Goal: Task Accomplishment & Management: Use online tool/utility

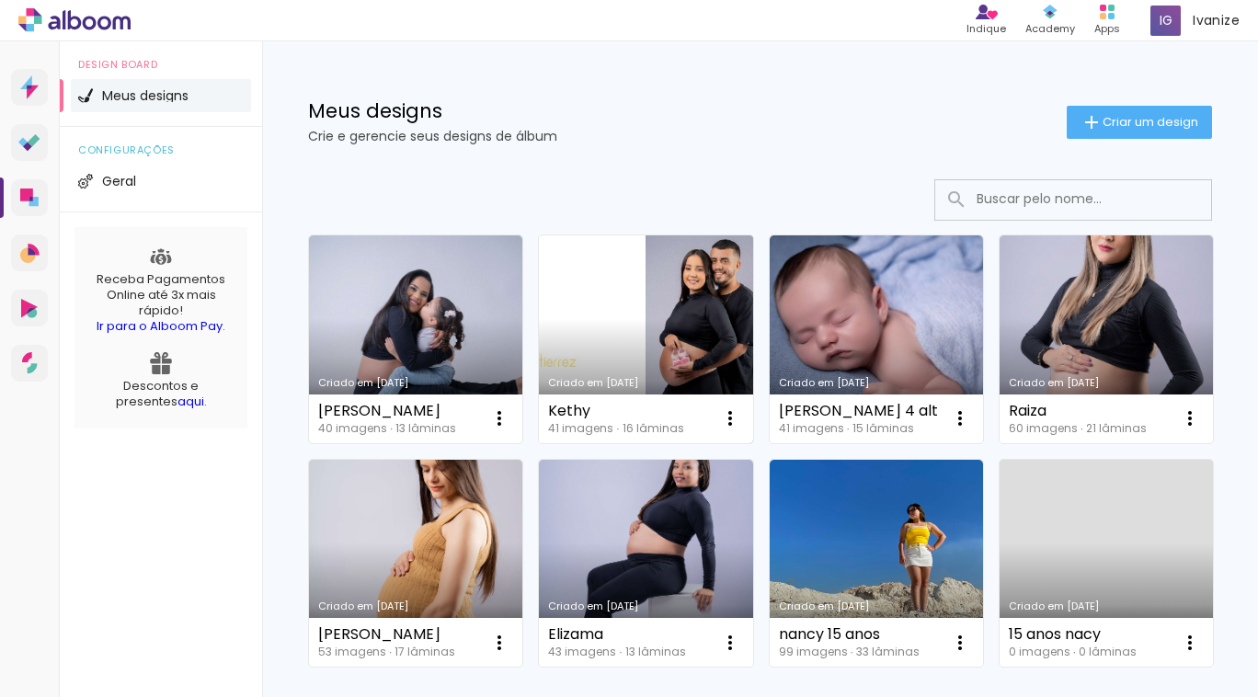
click at [669, 318] on link "Criado em [DATE]" at bounding box center [645, 339] width 213 height 208
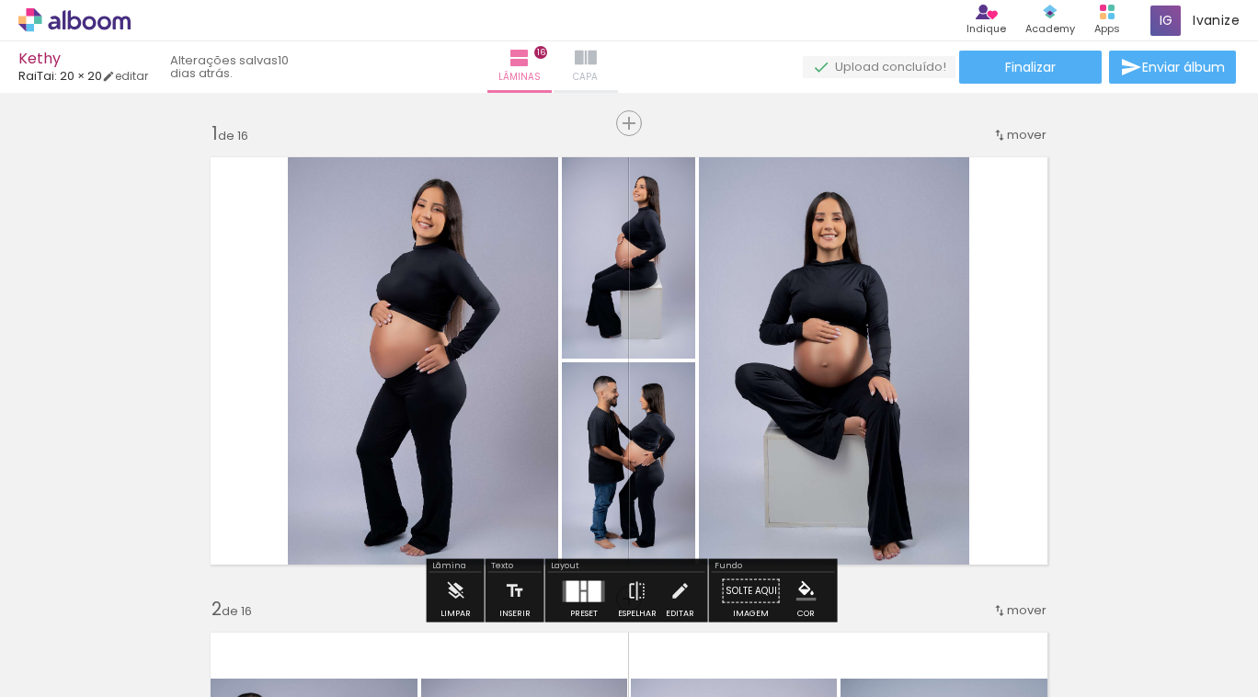
click at [597, 61] on iron-icon at bounding box center [586, 58] width 22 height 22
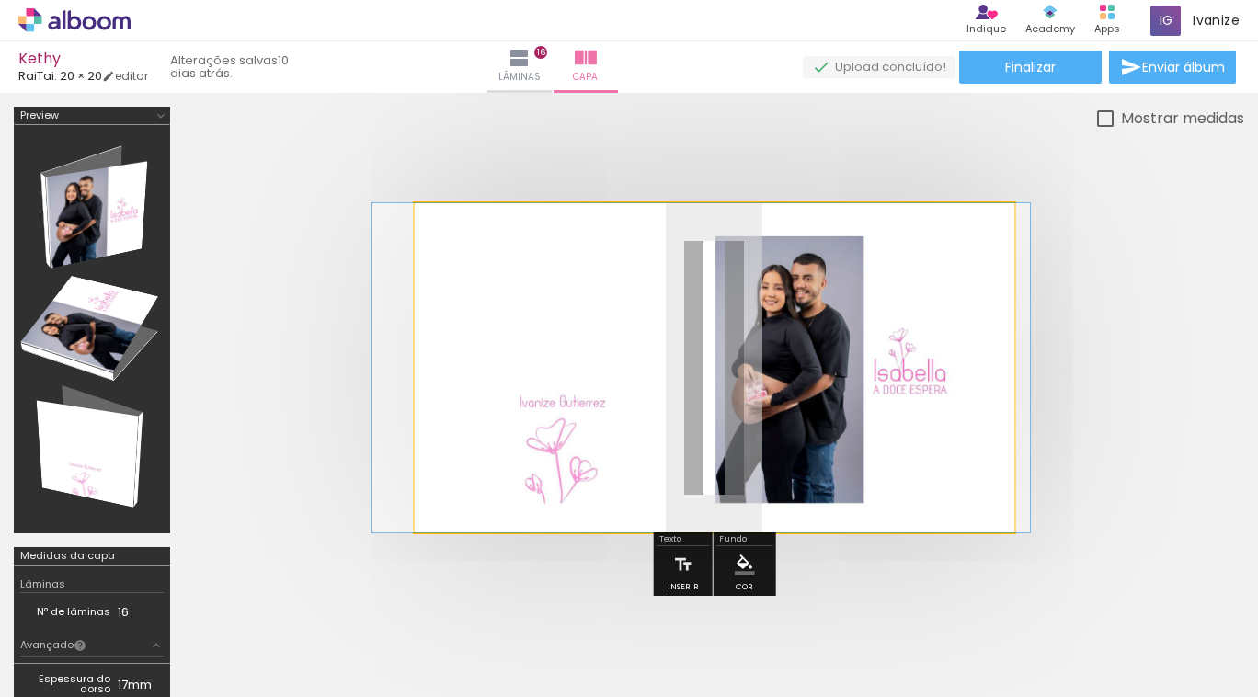
drag, startPoint x: 595, startPoint y: 369, endPoint x: 582, endPoint y: 425, distance: 57.5
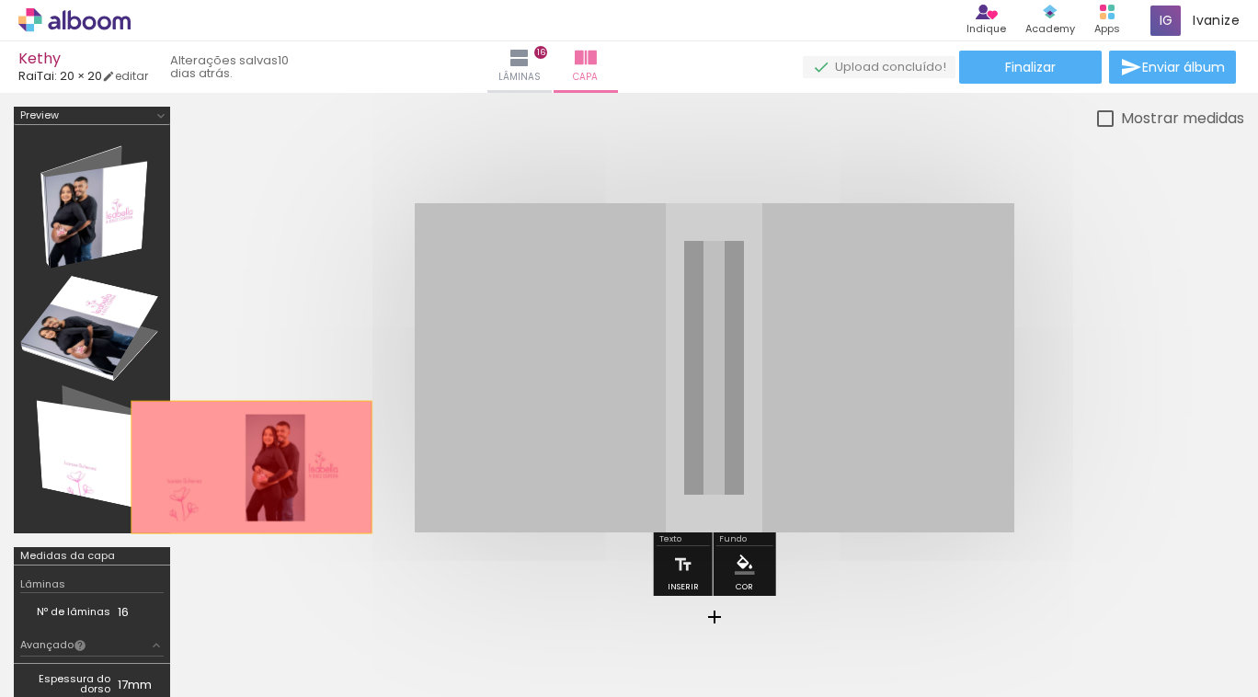
drag, startPoint x: 588, startPoint y: 365, endPoint x: 252, endPoint y: 466, distance: 350.5
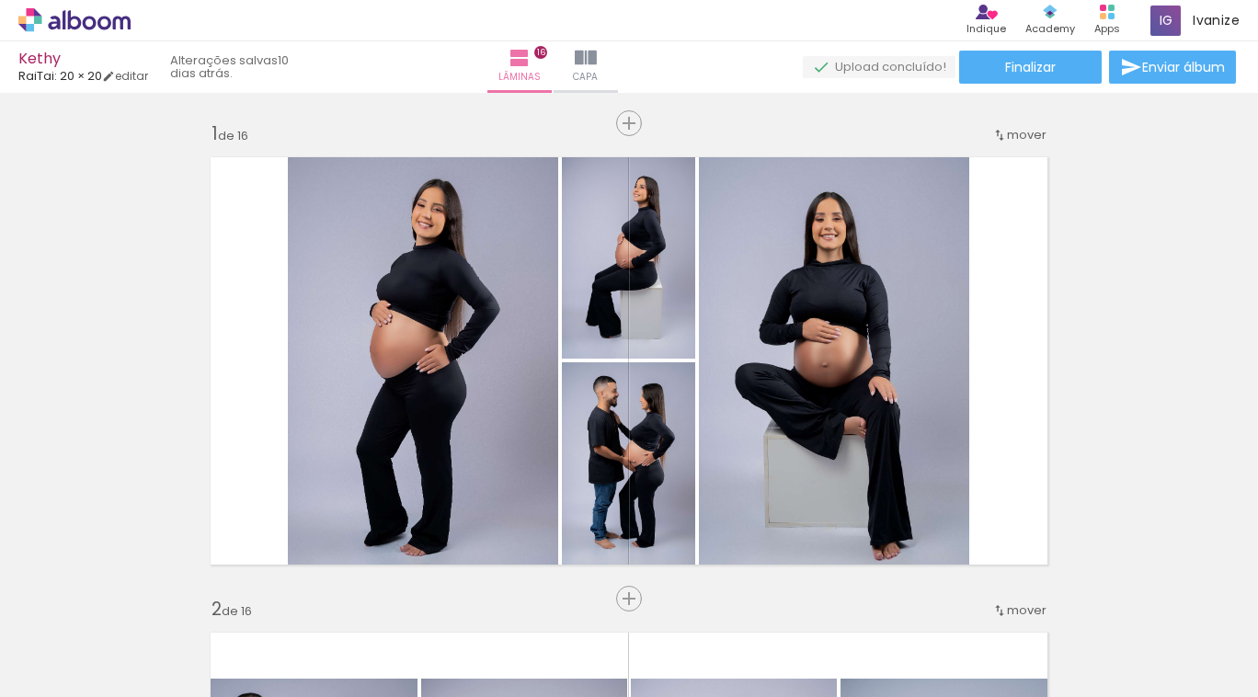
scroll to position [0, 3121]
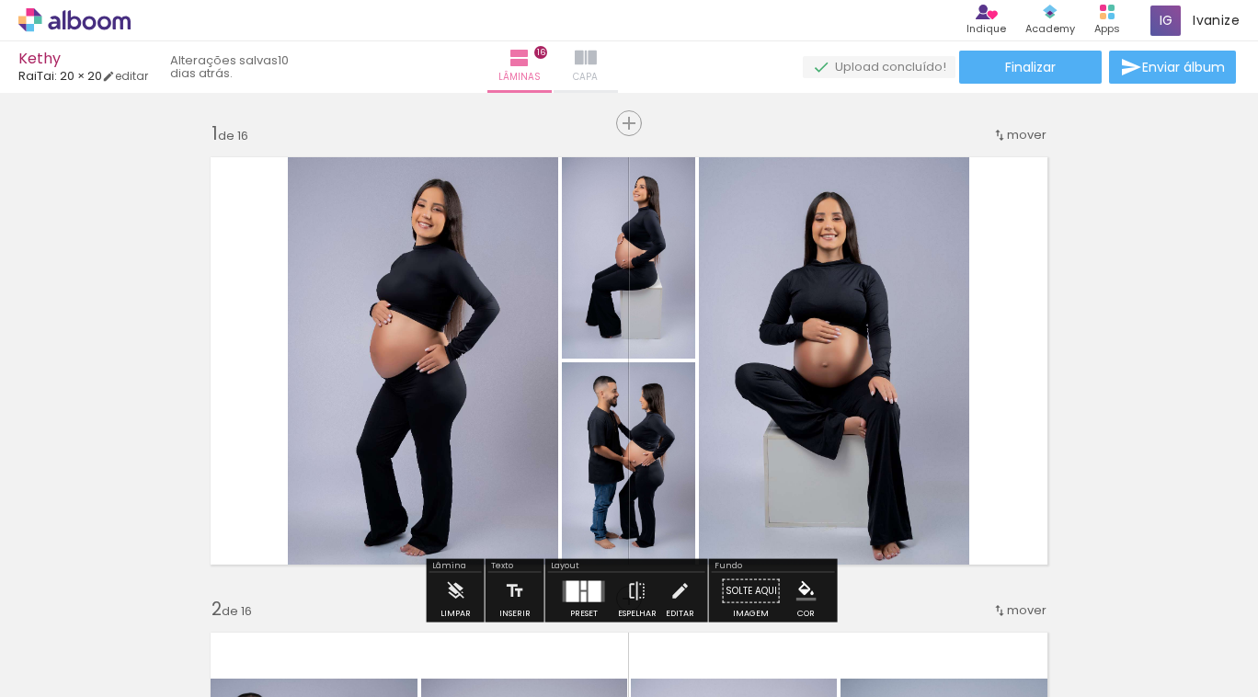
click at [597, 58] on iron-icon at bounding box center [586, 58] width 22 height 22
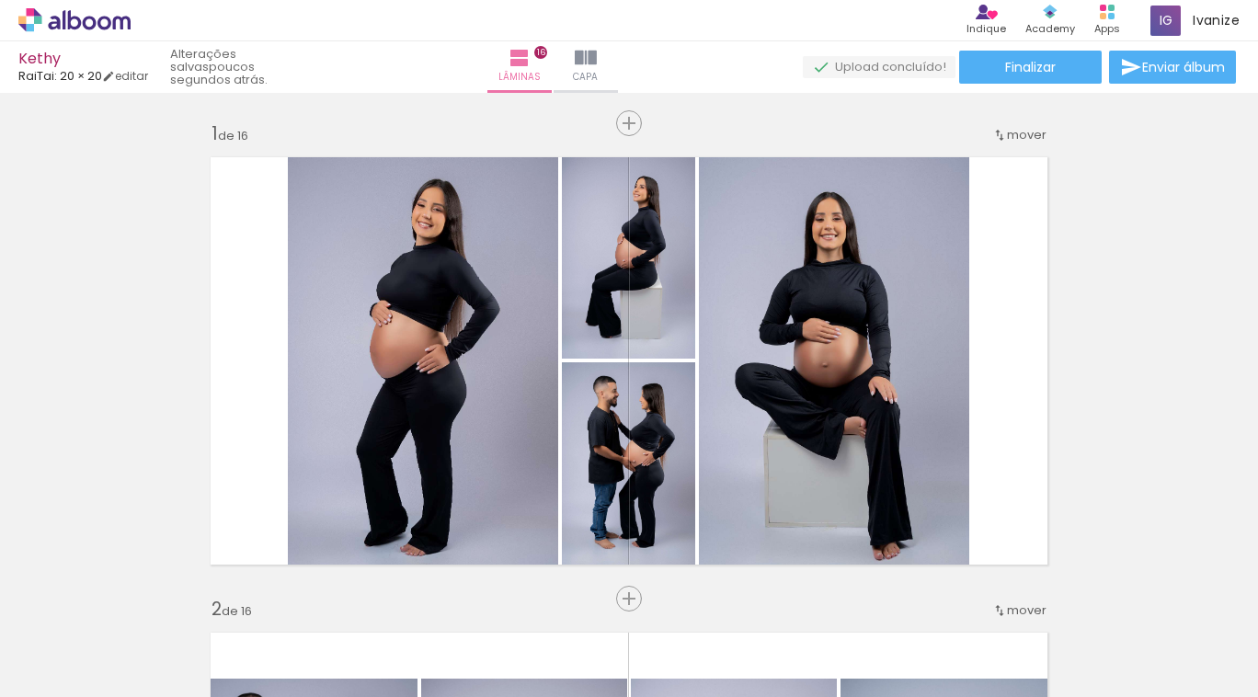
scroll to position [0, 2915]
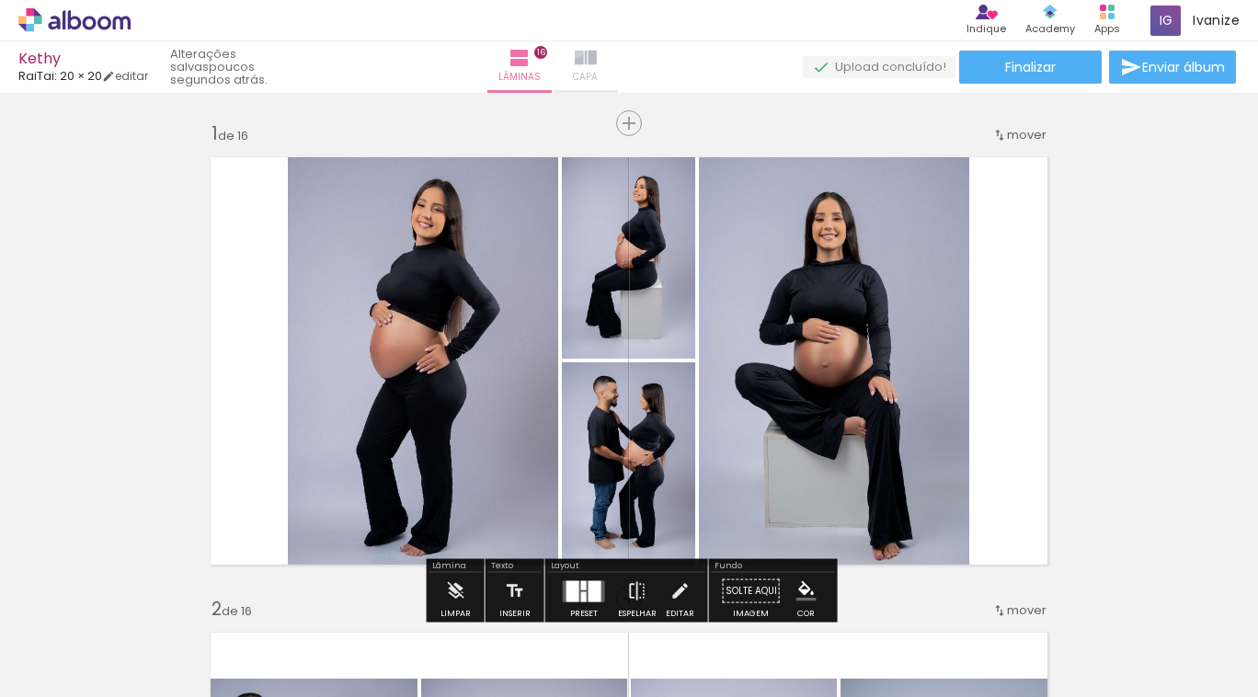
click at [597, 51] on iron-icon at bounding box center [586, 58] width 22 height 22
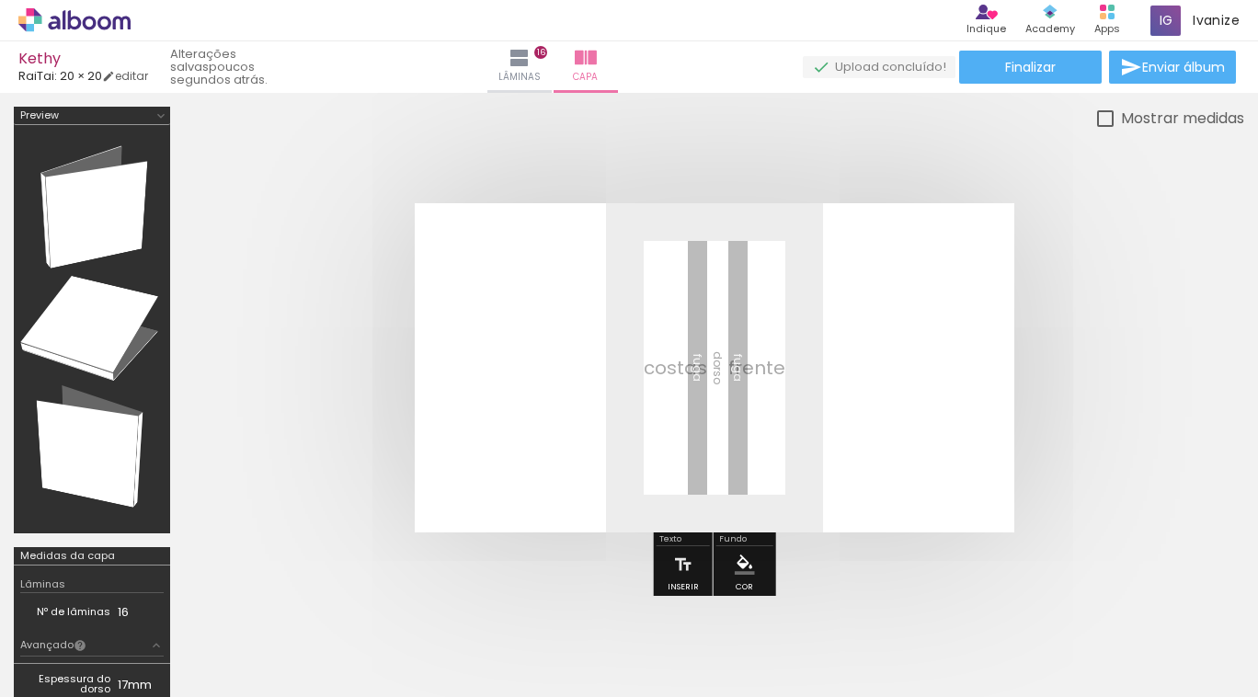
click at [45, 679] on span "Adicionar Fotos" at bounding box center [65, 672] width 55 height 20
click at [0, 0] on input "file" at bounding box center [0, 0] width 0 height 0
click at [548, 63] on paper-button "Lâminas 16" at bounding box center [519, 66] width 64 height 51
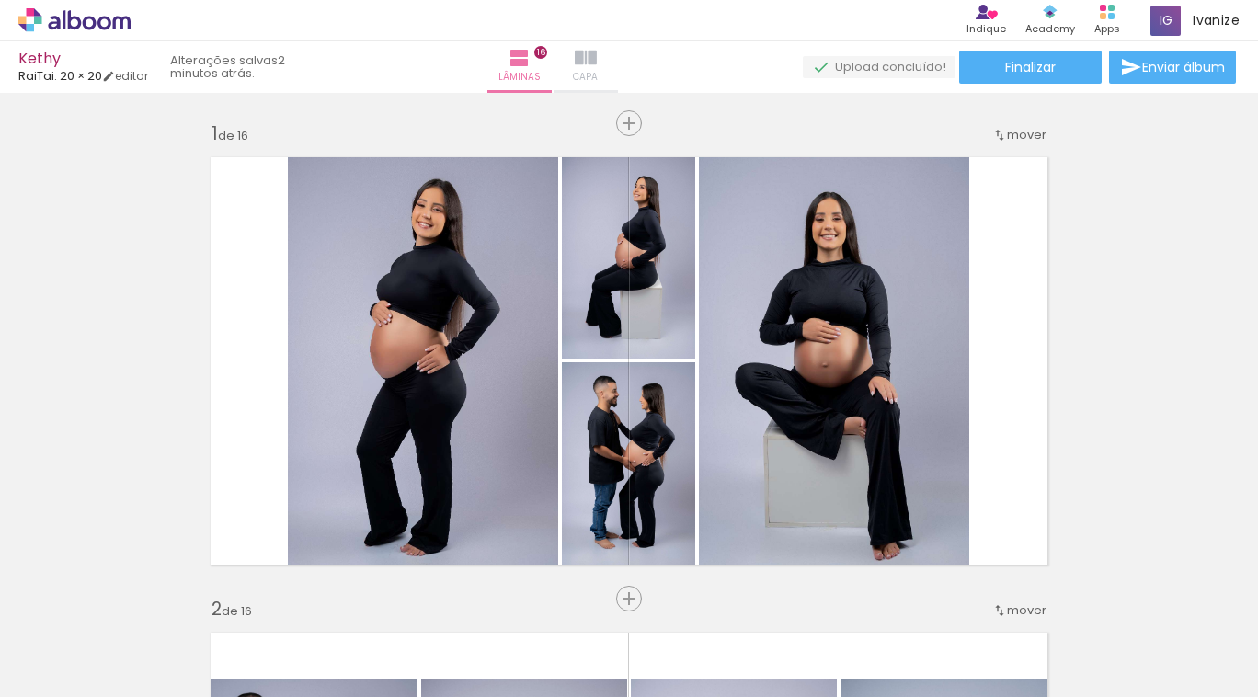
click at [597, 59] on iron-icon at bounding box center [586, 58] width 22 height 22
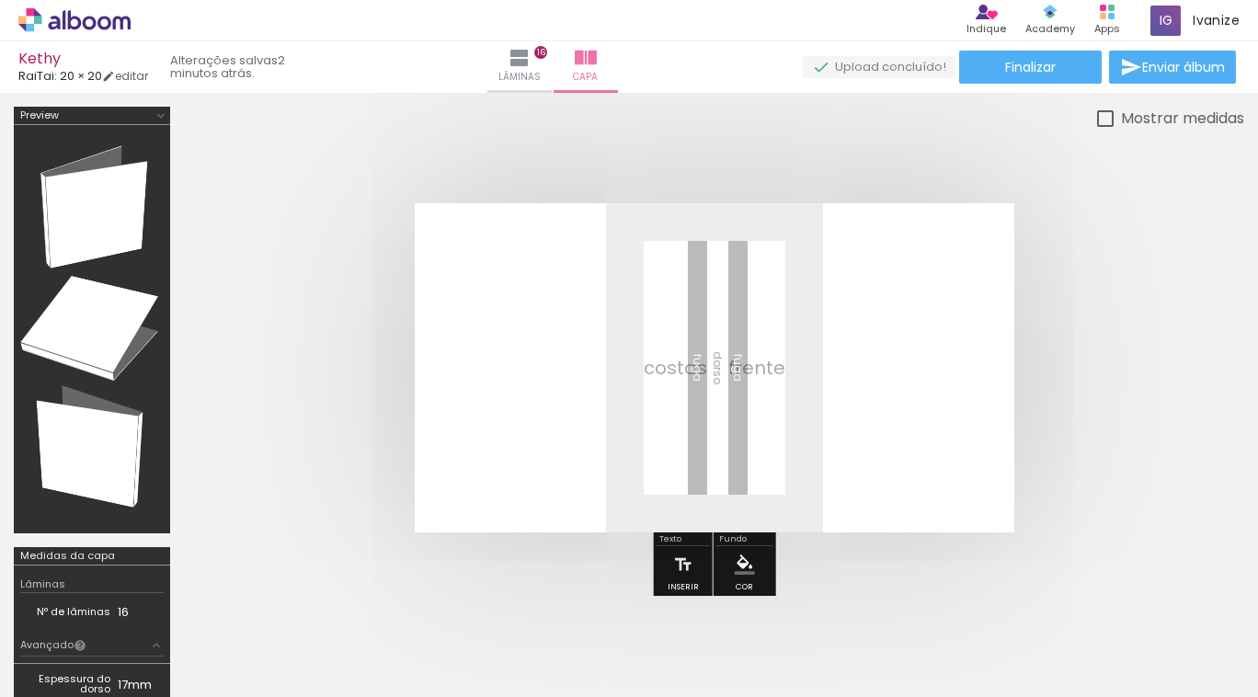
click at [63, 668] on span "Adicionar Fotos" at bounding box center [65, 672] width 55 height 20
click at [0, 0] on input "file" at bounding box center [0, 0] width 0 height 0
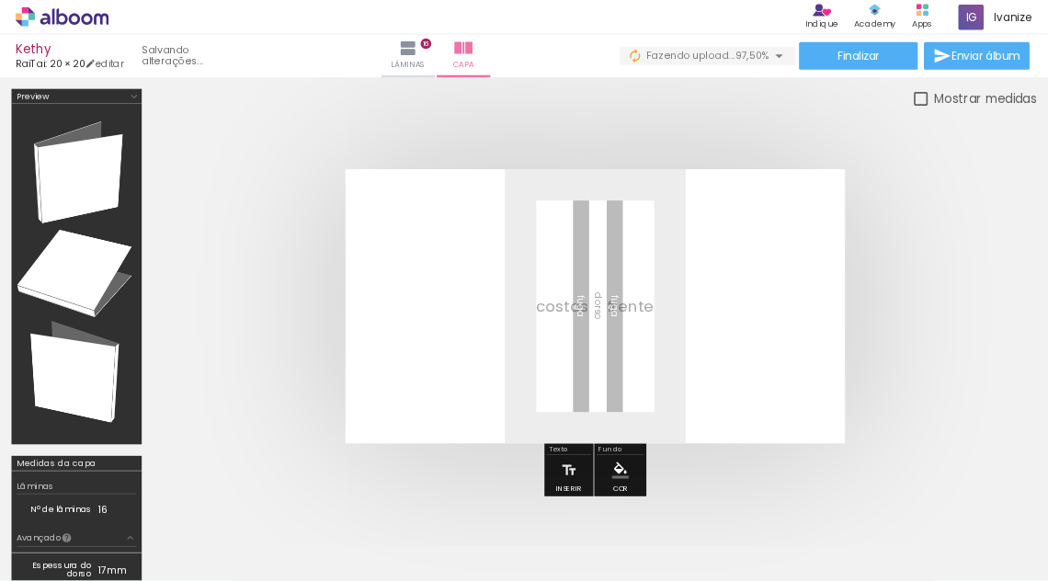
scroll to position [0, 3018]
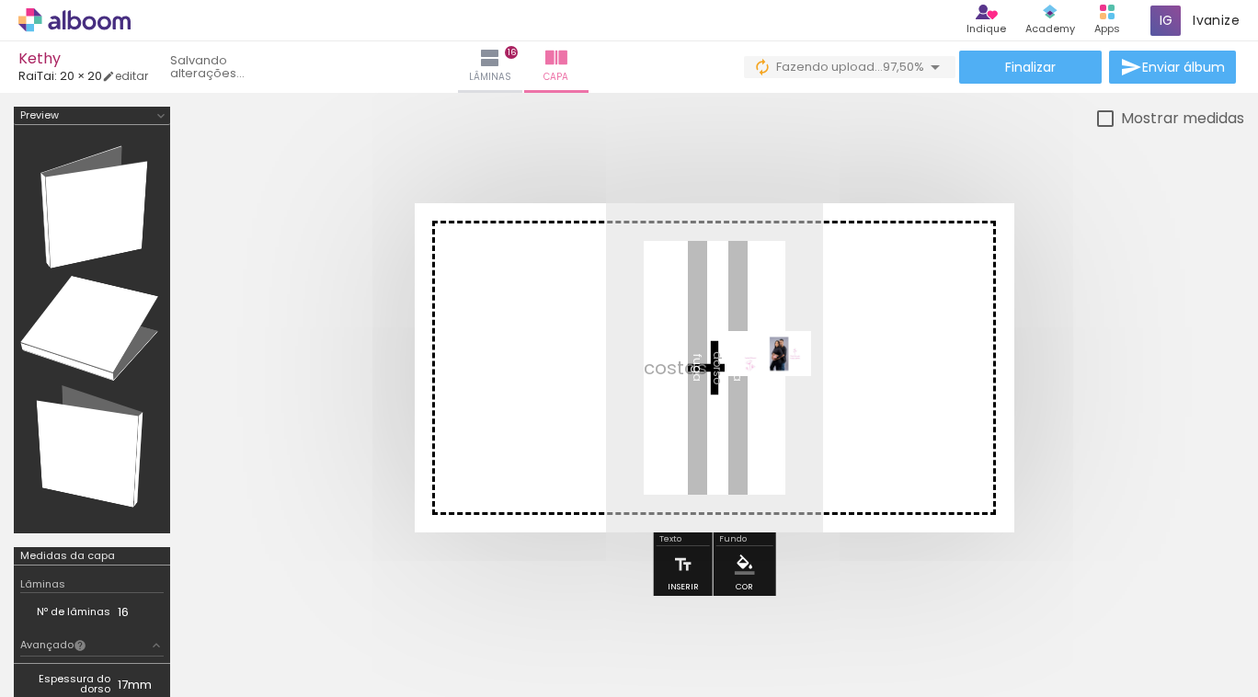
drag, startPoint x: 1182, startPoint y: 653, endPoint x: 782, endPoint y: 388, distance: 479.7
click at [782, 388] on quentale-workspace at bounding box center [629, 348] width 1258 height 697
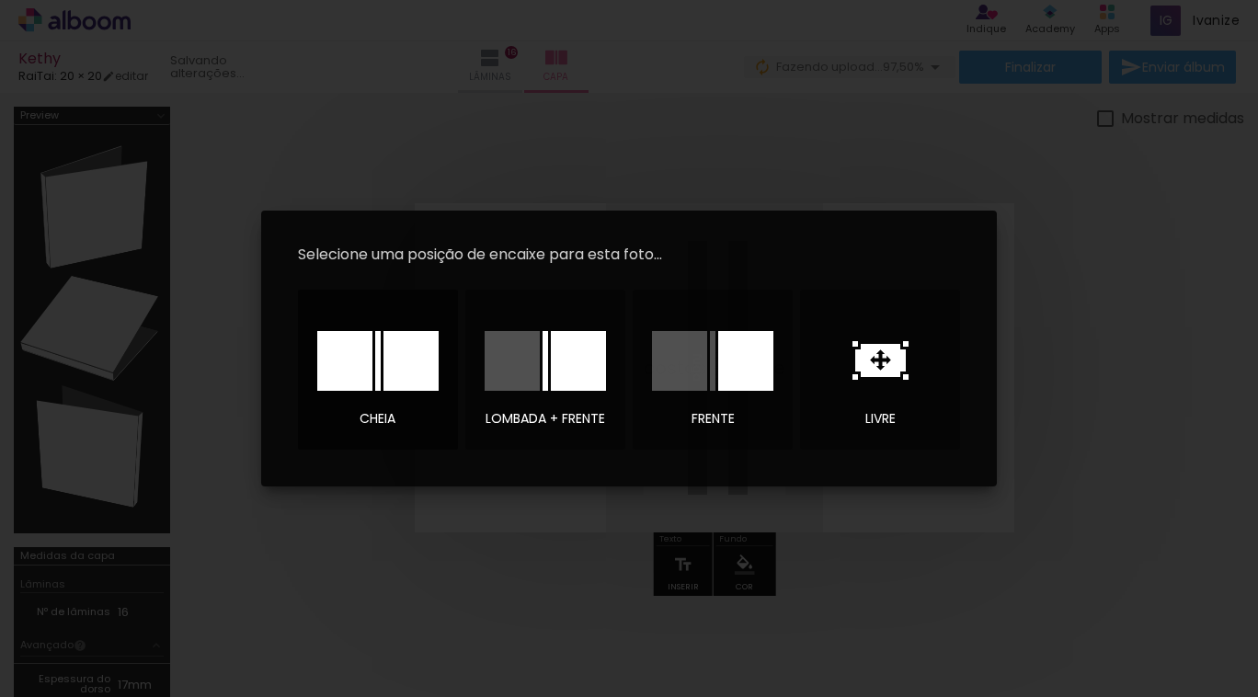
click at [383, 364] on div at bounding box center [410, 361] width 55 height 60
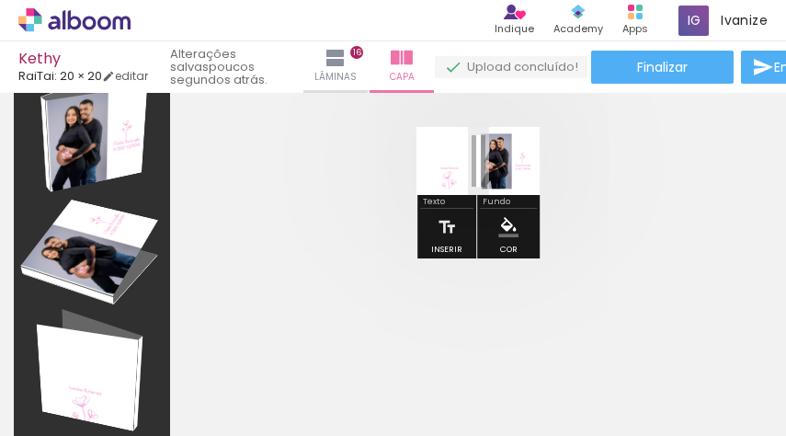
scroll to position [74, 0]
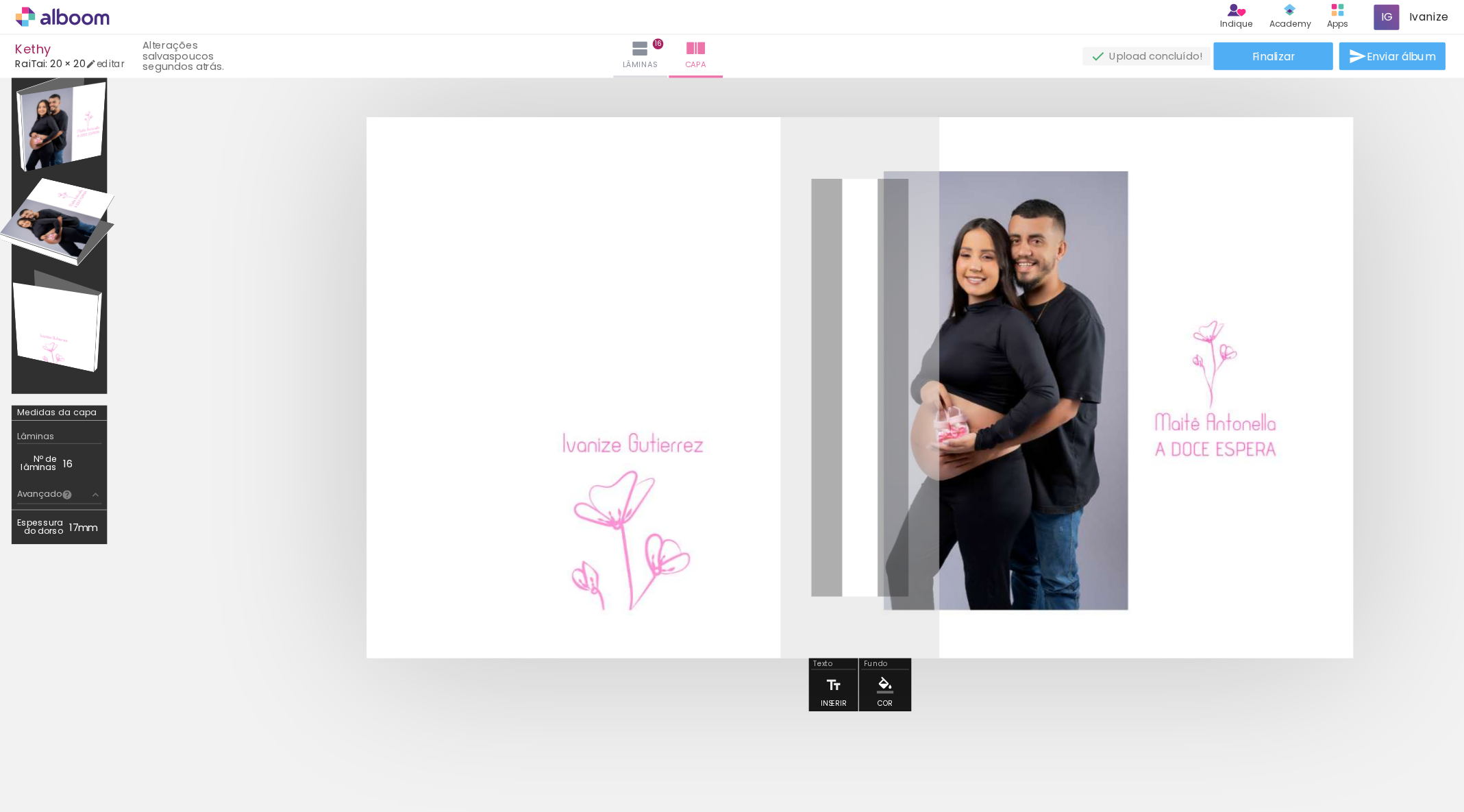
scroll to position [0, 1721]
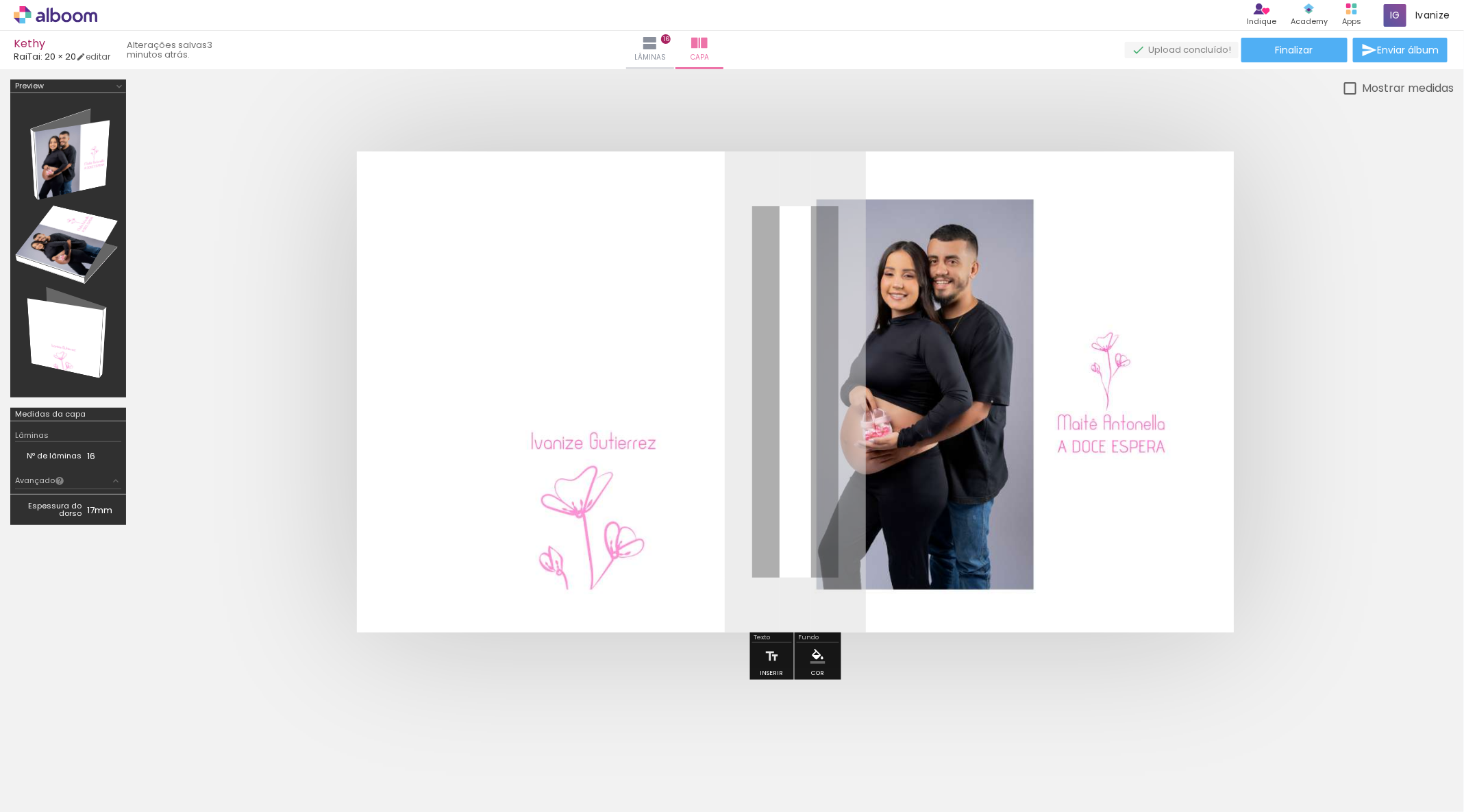
click at [365, 324] on div at bounding box center [334, 765] width 62 height 41
click at [311, 324] on iron-icon at bounding box center [304, 738] width 14 height 14
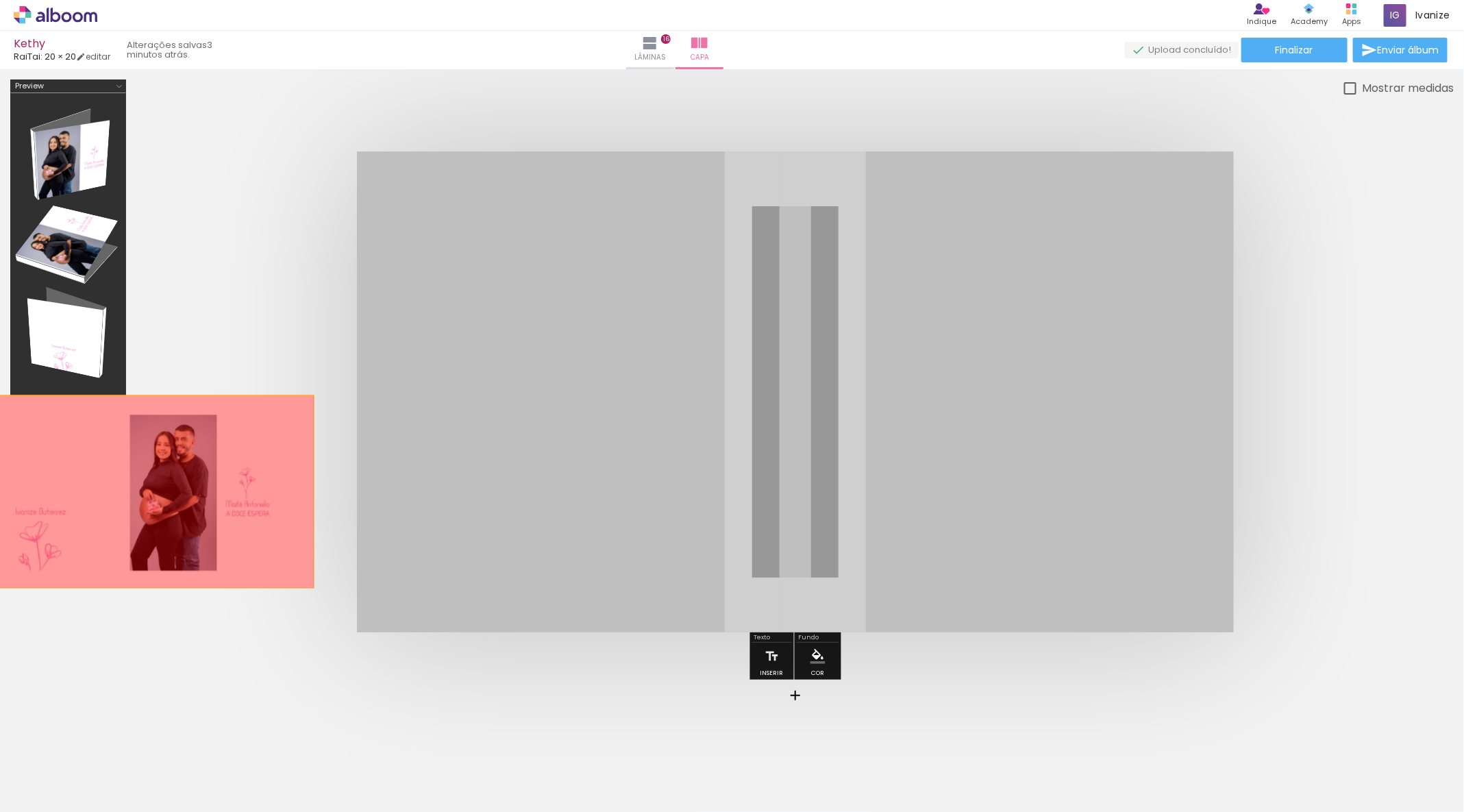
drag, startPoint x: 604, startPoint y: 381, endPoint x: 130, endPoint y: 500, distance: 488.7
click at [130, 324] on div at bounding box center [732, 391] width 1464 height 644
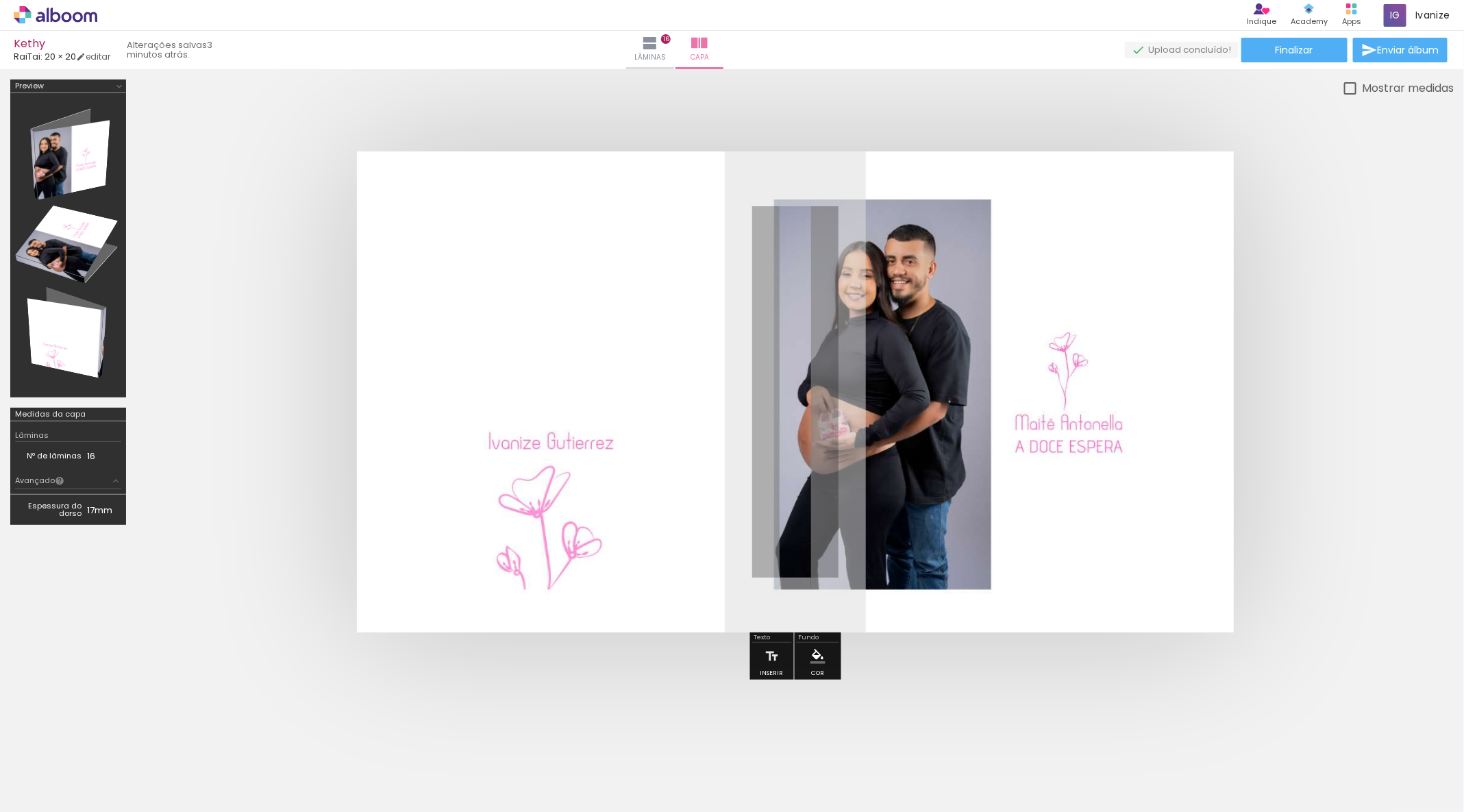
click at [311, 324] on iron-icon at bounding box center [304, 738] width 14 height 14
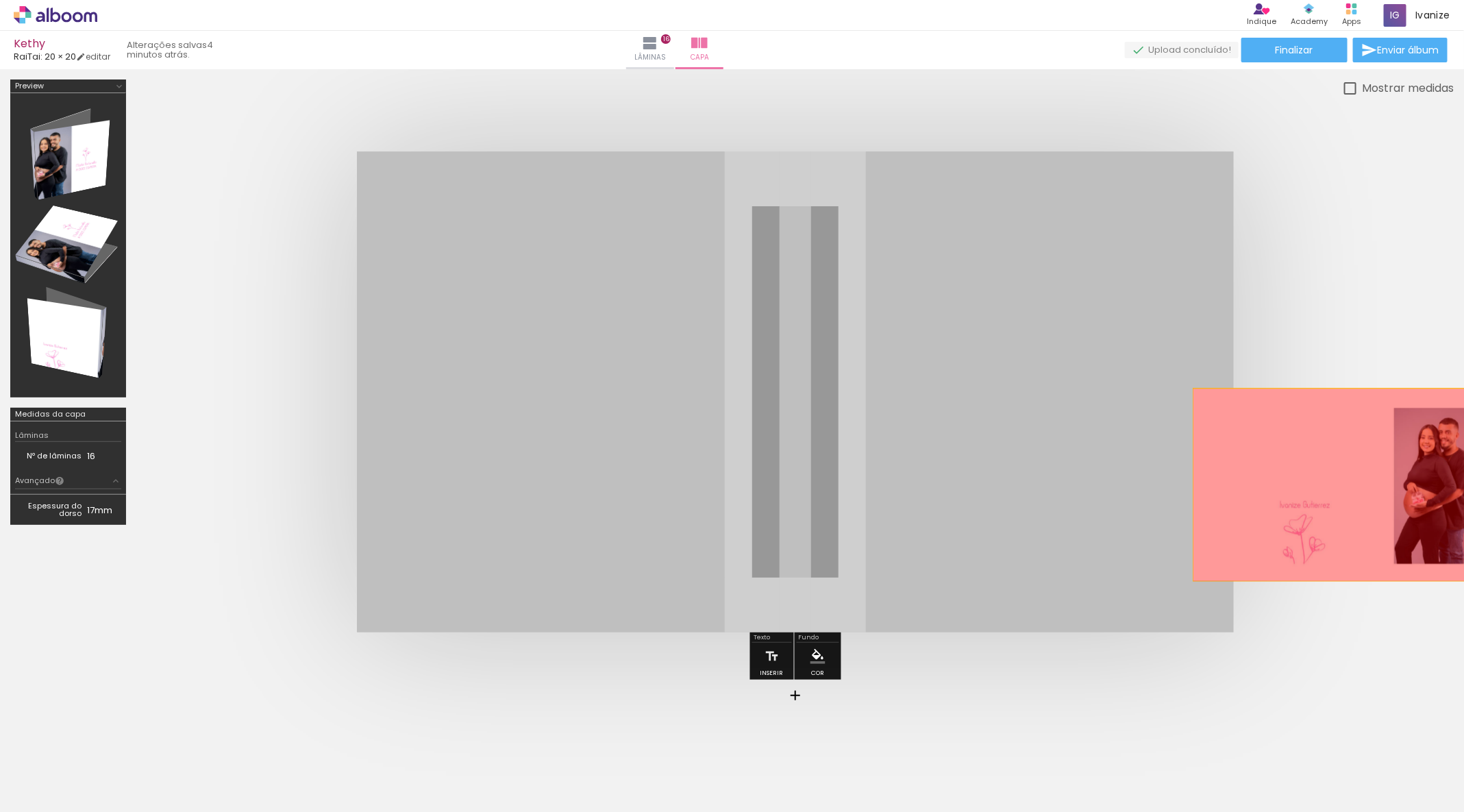
drag, startPoint x: 1017, startPoint y: 432, endPoint x: 1368, endPoint y: 489, distance: 355.6
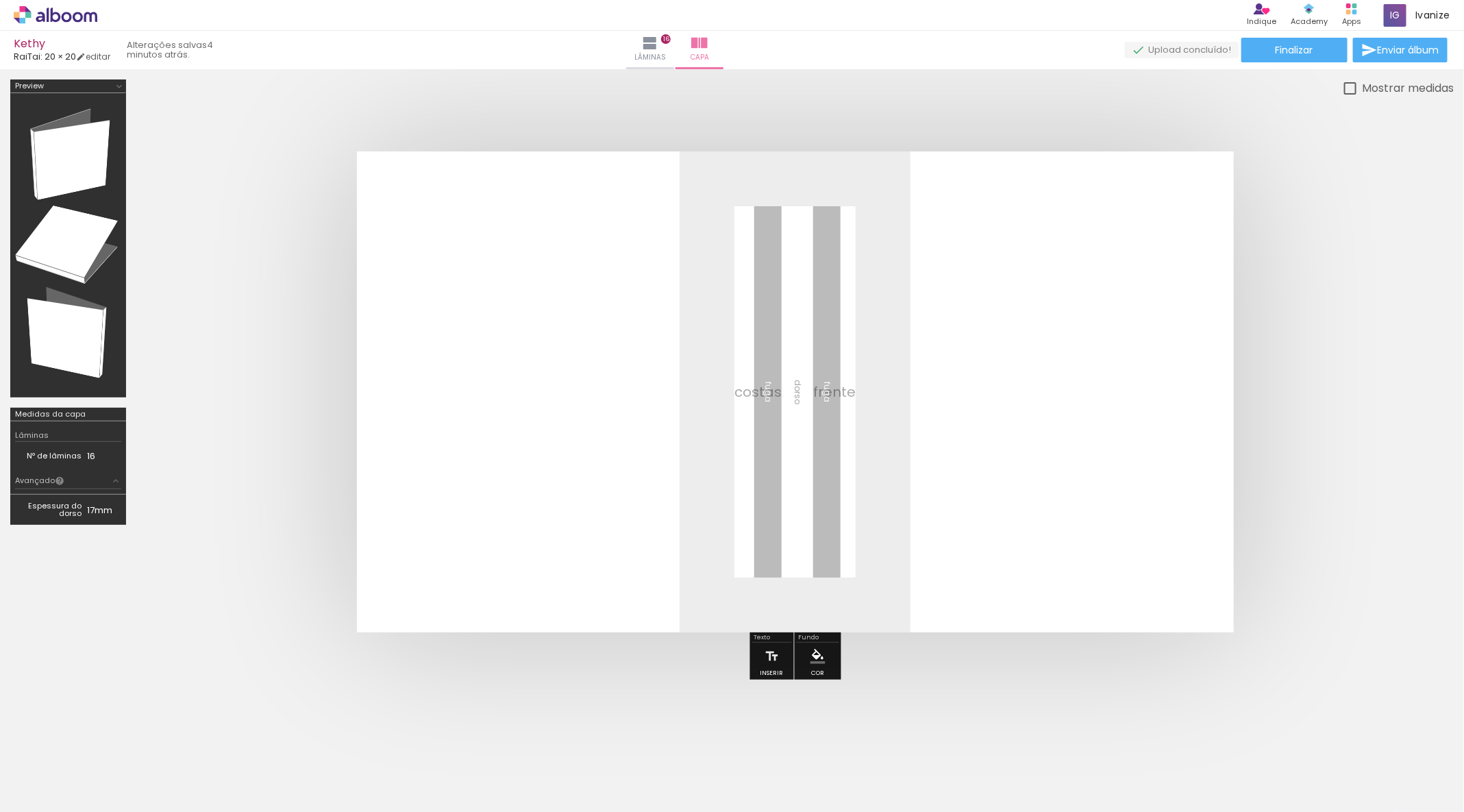
click at [311, 324] on iron-icon at bounding box center [304, 738] width 14 height 14
click at [48, 324] on span "Adicionar Fotos" at bounding box center [48, 793] width 41 height 15
click at [0, 0] on input "file" at bounding box center [0, 0] width 0 height 0
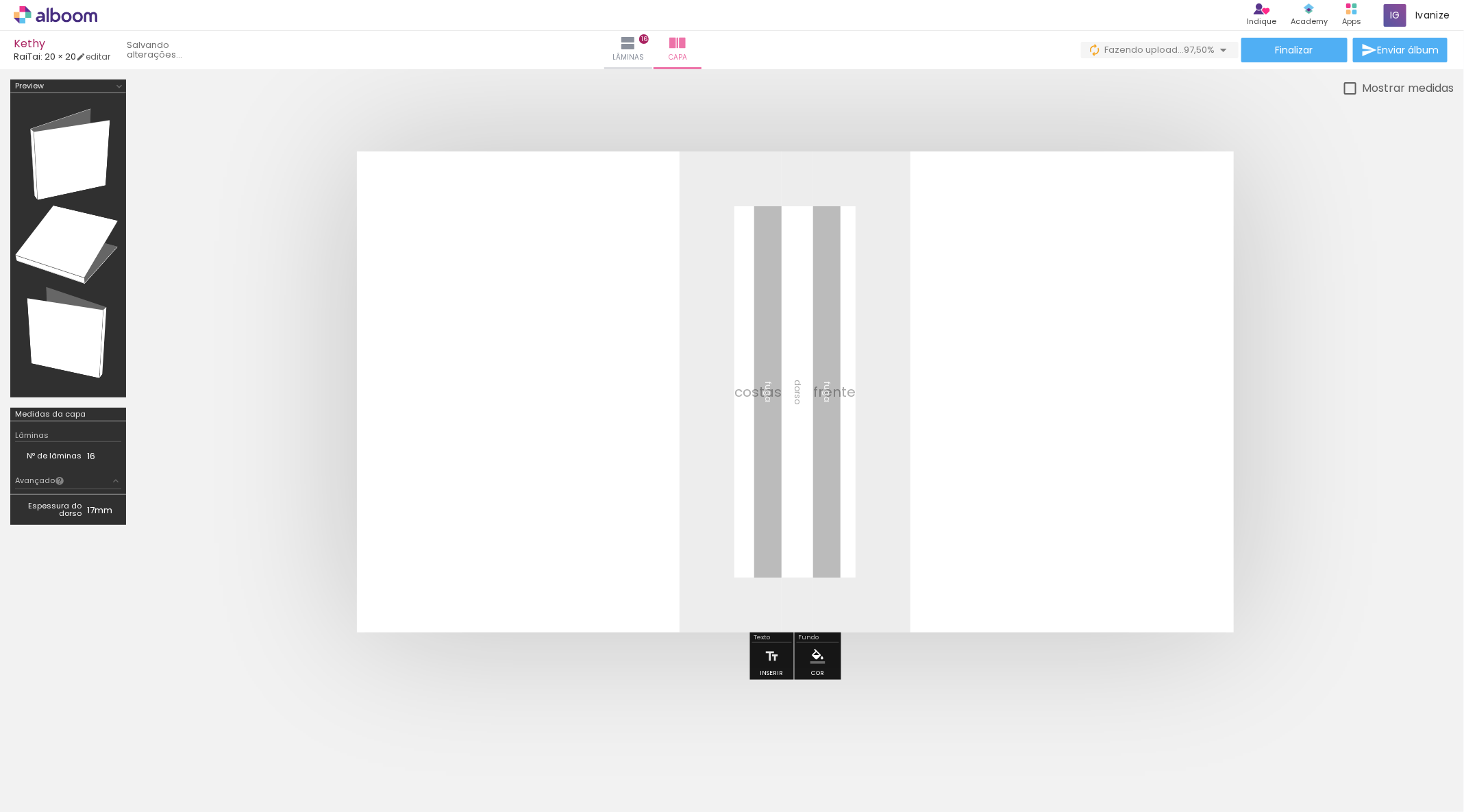
click at [585, 324] on div at bounding box center [1408, 766] width 68 height 34
click at [836, 104] on div at bounding box center [795, 392] width 1317 height 591
click at [835, 98] on div at bounding box center [795, 392] width 1317 height 591
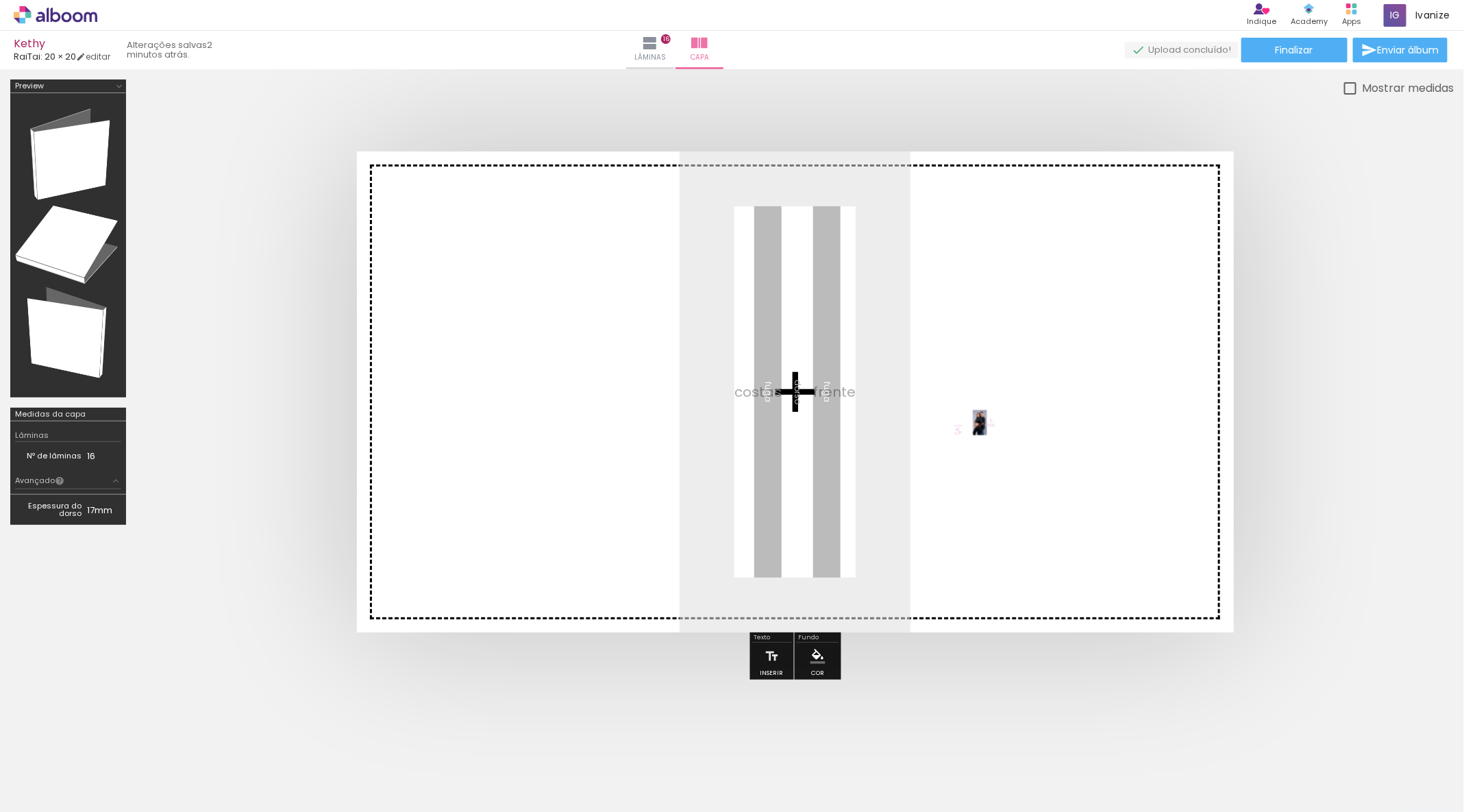
drag, startPoint x: 1415, startPoint y: 778, endPoint x: 982, endPoint y: 448, distance: 544.4
click at [982, 448] on quentale-workspace at bounding box center [732, 406] width 1464 height 812
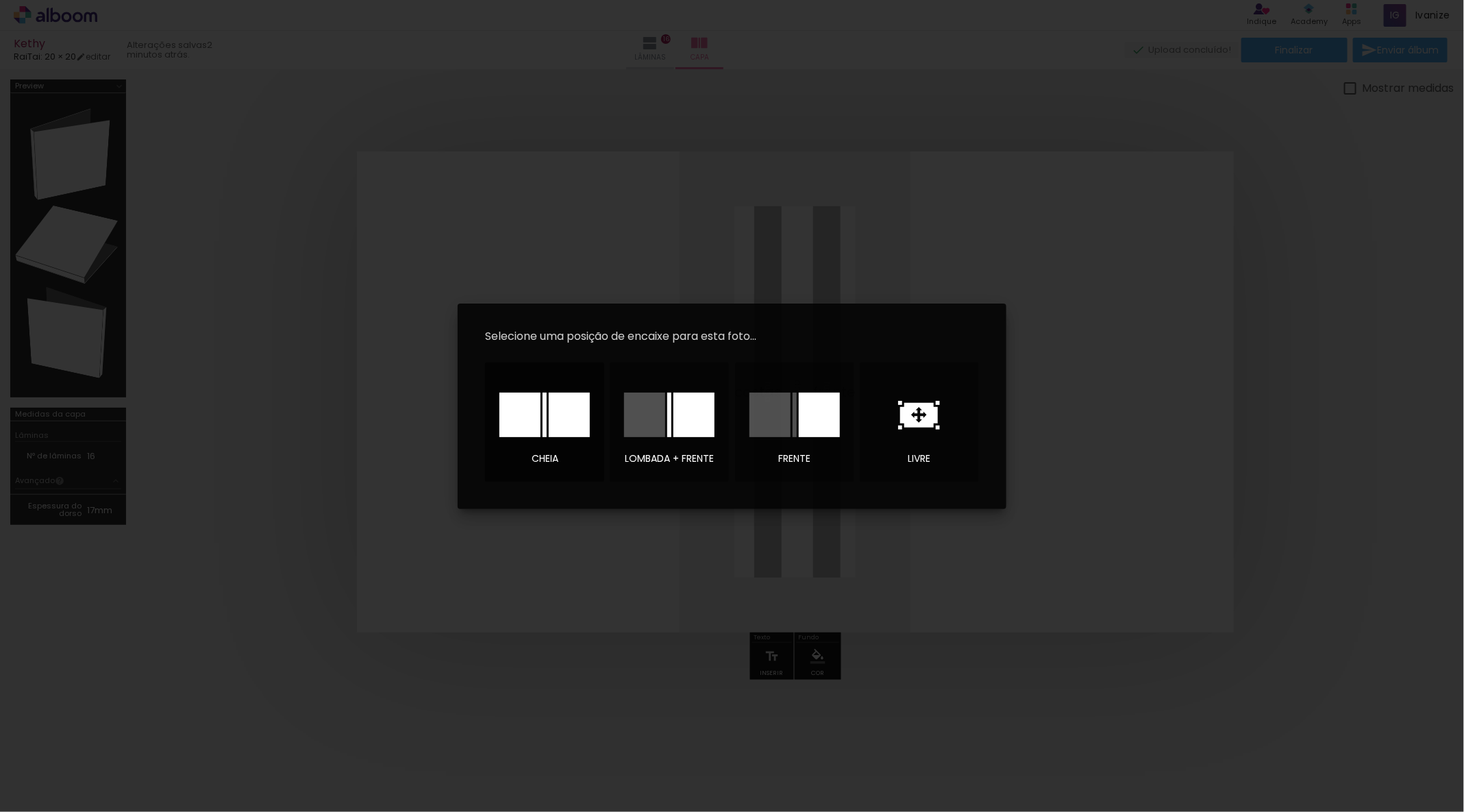
click at [575, 413] on div at bounding box center [568, 415] width 41 height 45
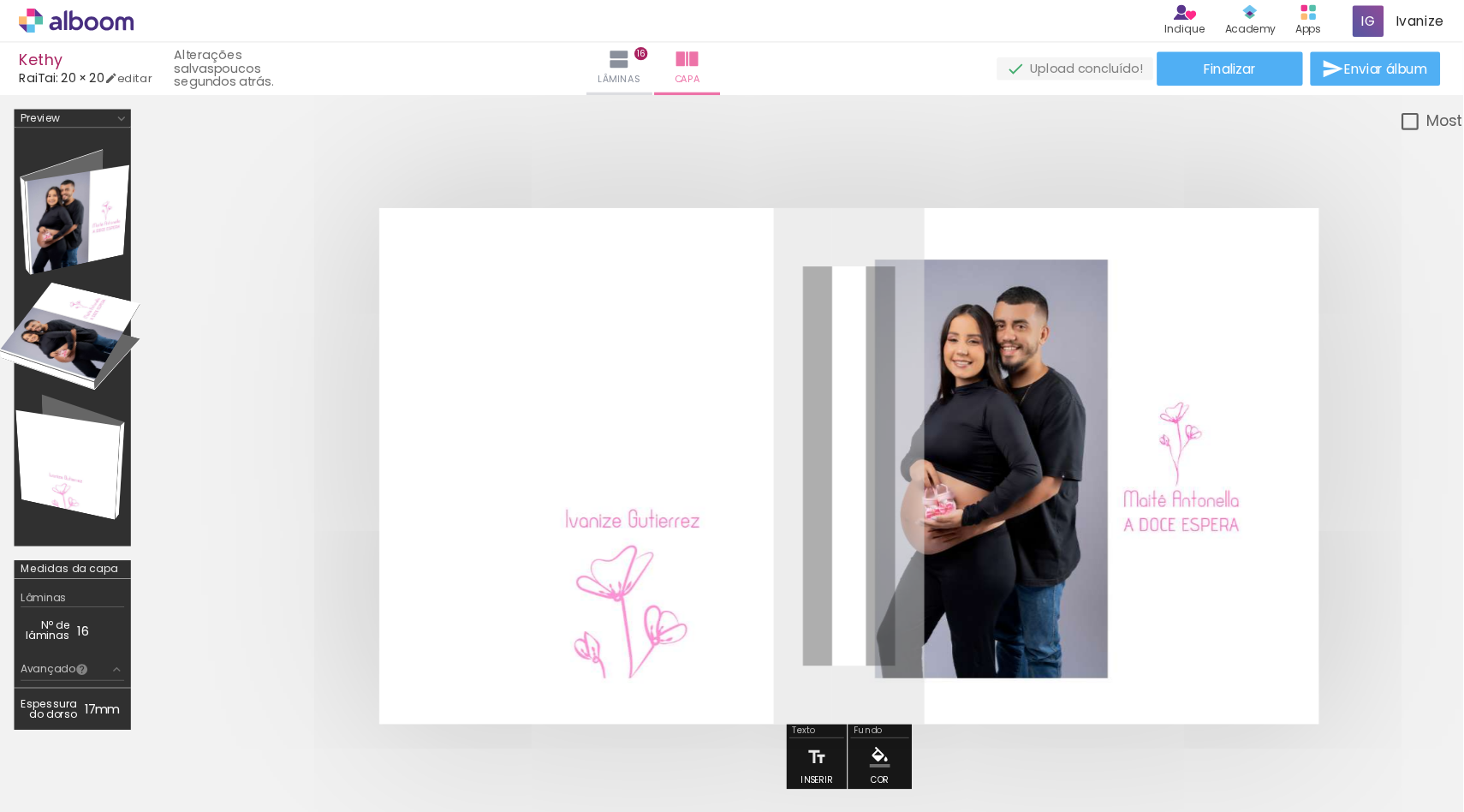
scroll to position [0, 2152]
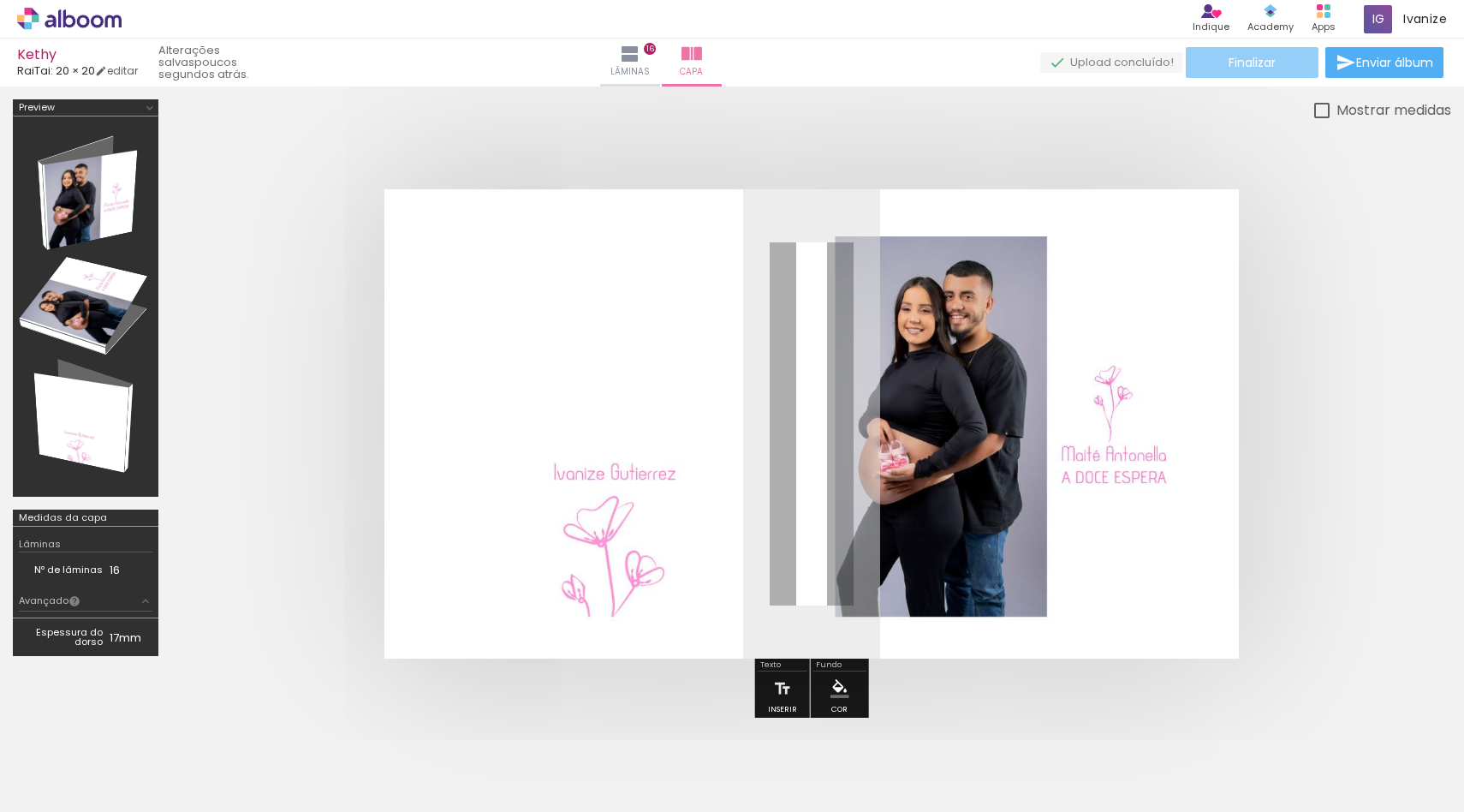
click at [1228, 57] on span "Finalizar" at bounding box center [1252, 62] width 47 height 12
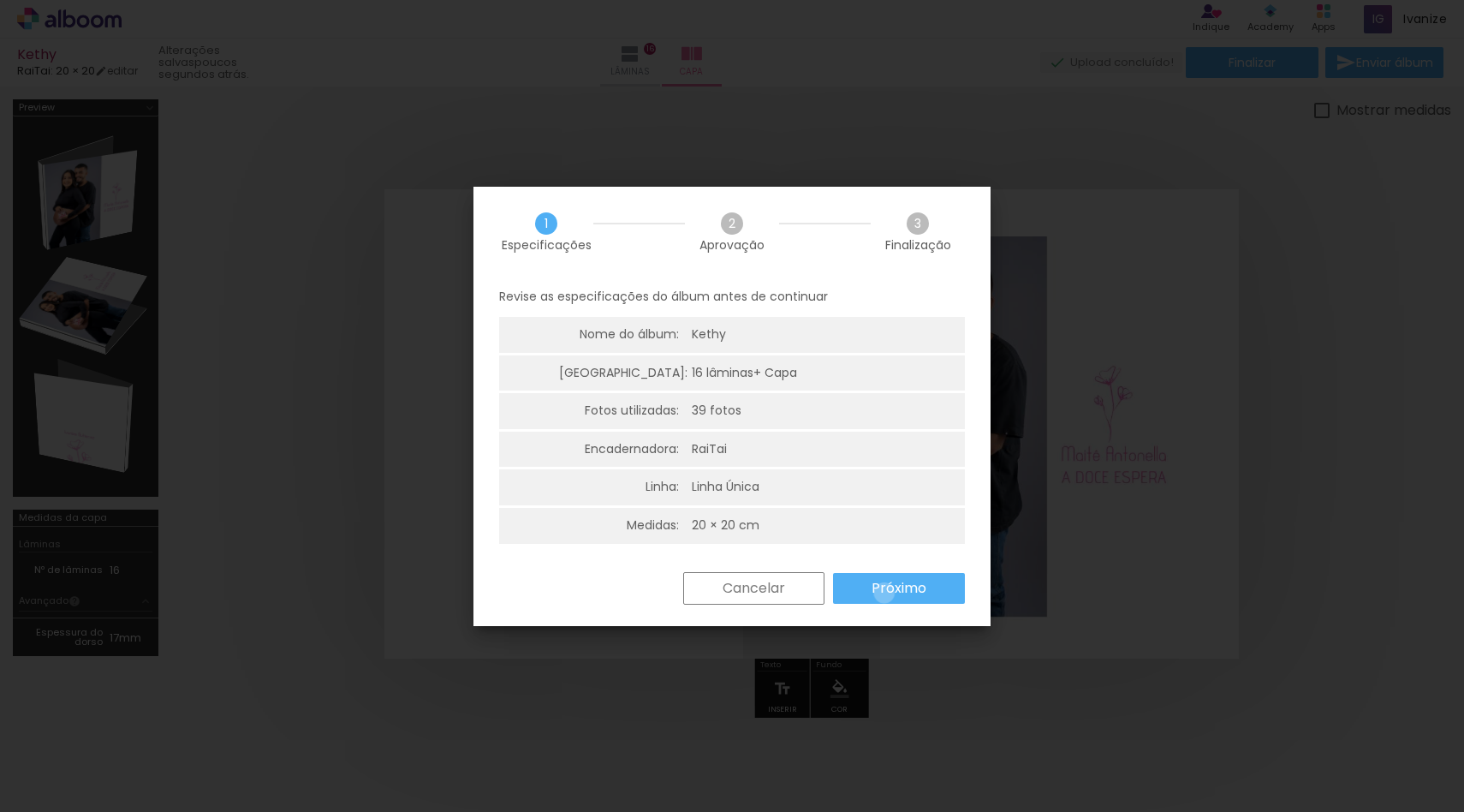
click at [0, 0] on slot "Próximo" at bounding box center [0, 0] width 0 height 0
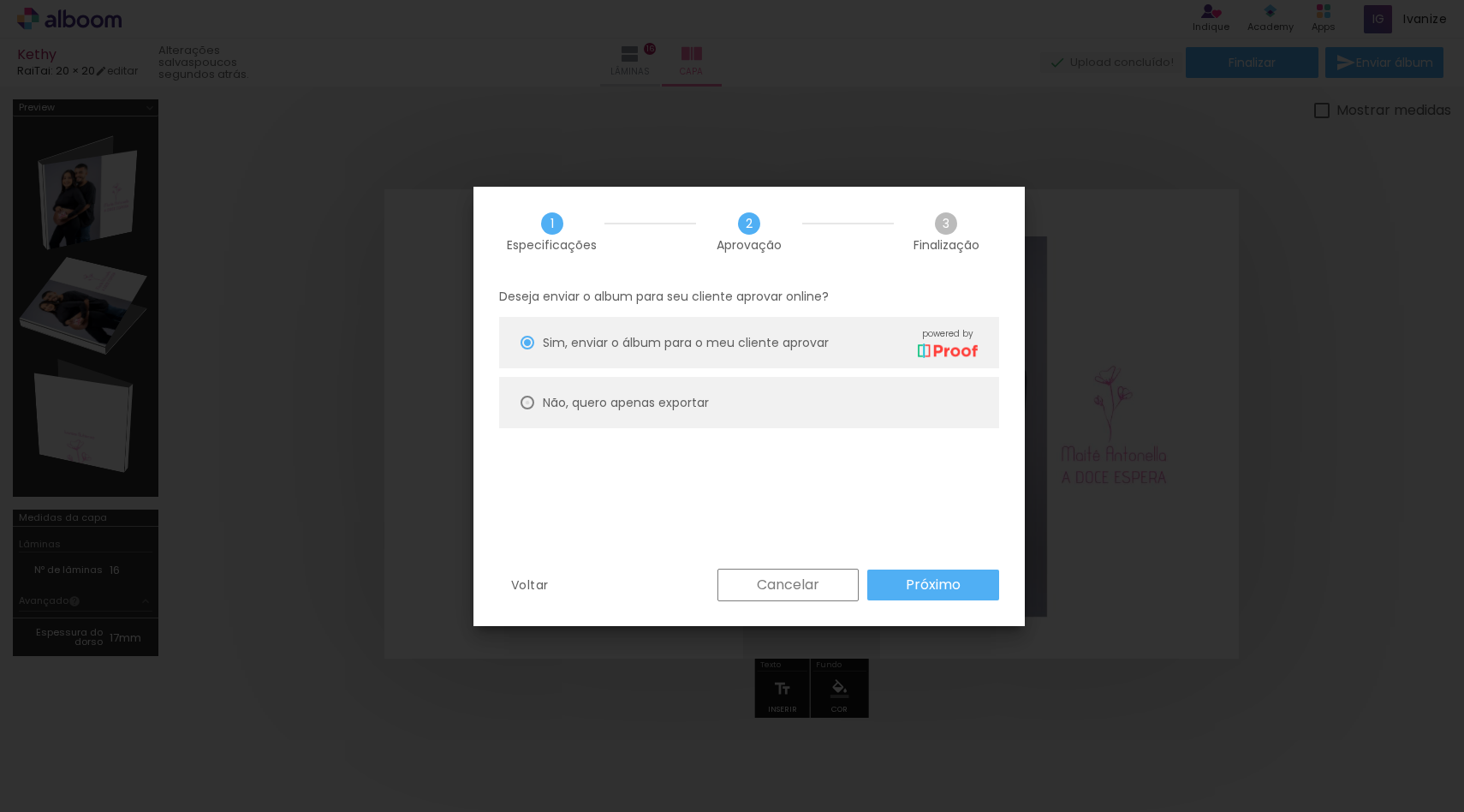
click at [521, 349] on div at bounding box center [527, 342] width 14 height 14
type paper-radio-button "on"
click at [0, 0] on slot "Próximo" at bounding box center [0, 0] width 0 height 0
type input "Alta, 300 DPI"
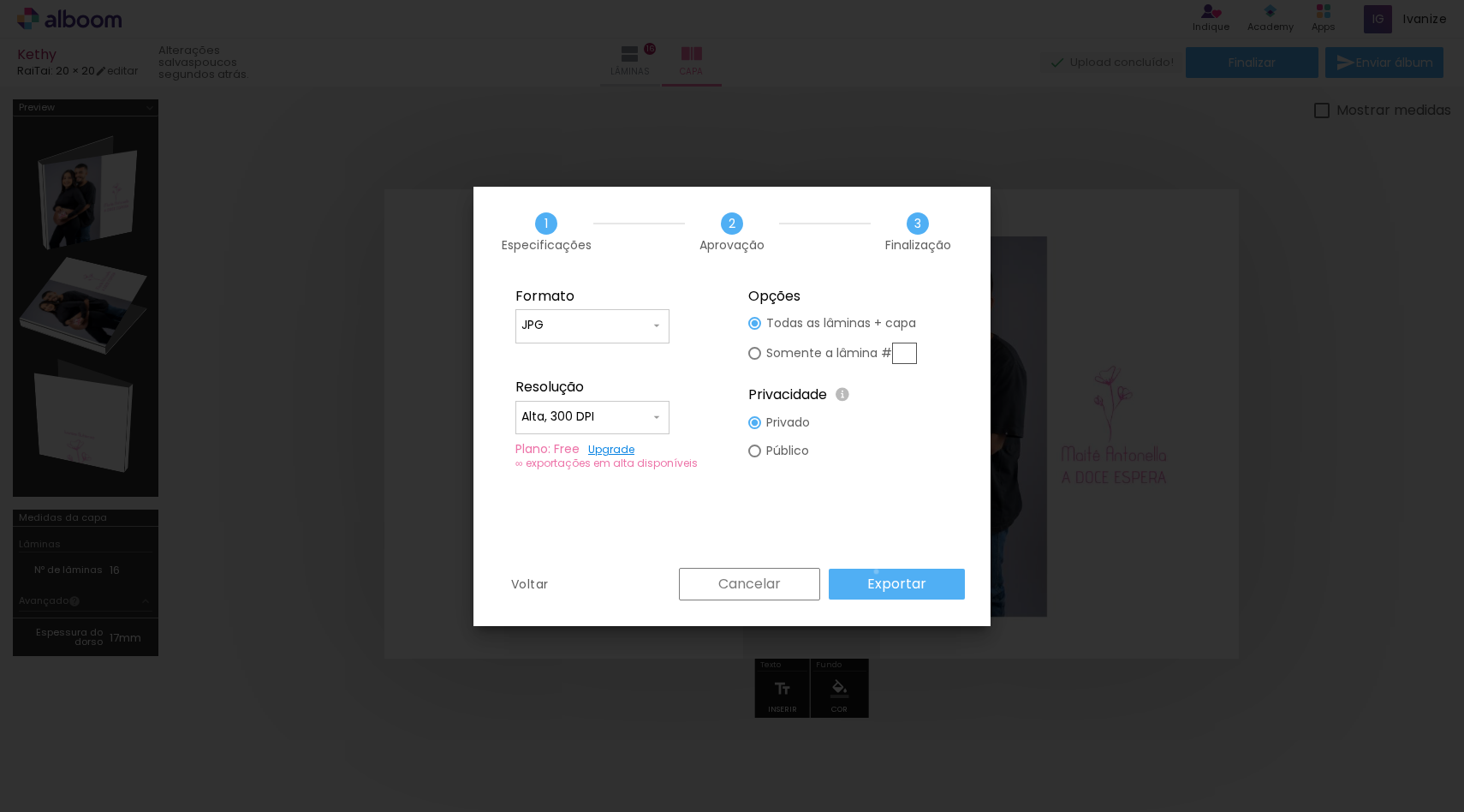
click at [879, 571] on paper-button "Exportar" at bounding box center [897, 584] width 136 height 31
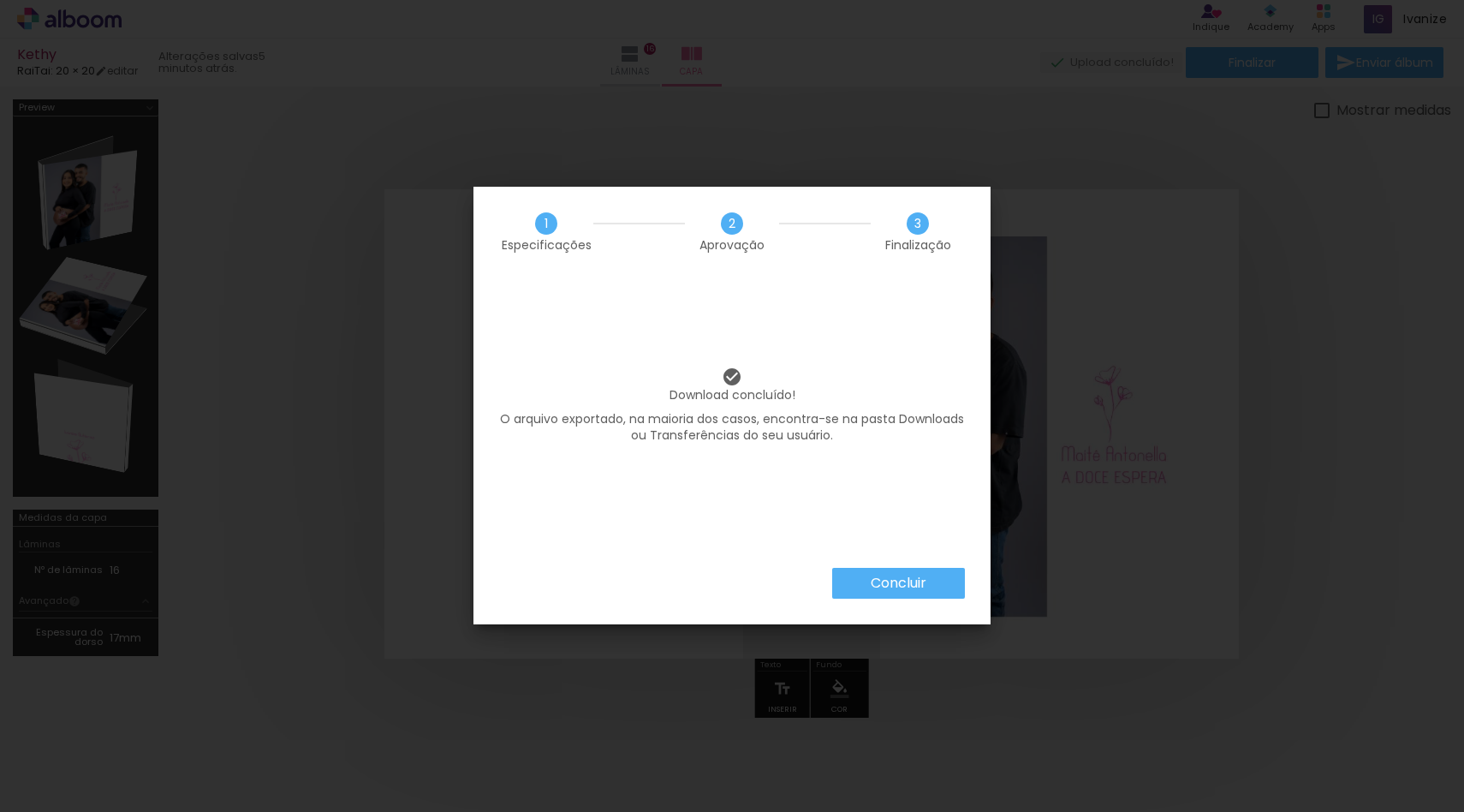
scroll to position [0, 2152]
click at [1217, 156] on iron-overlay-backdrop at bounding box center [732, 406] width 1464 height 812
click at [853, 574] on paper-button "Concluir" at bounding box center [899, 583] width 133 height 31
